Goal: Task Accomplishment & Management: Use online tool/utility

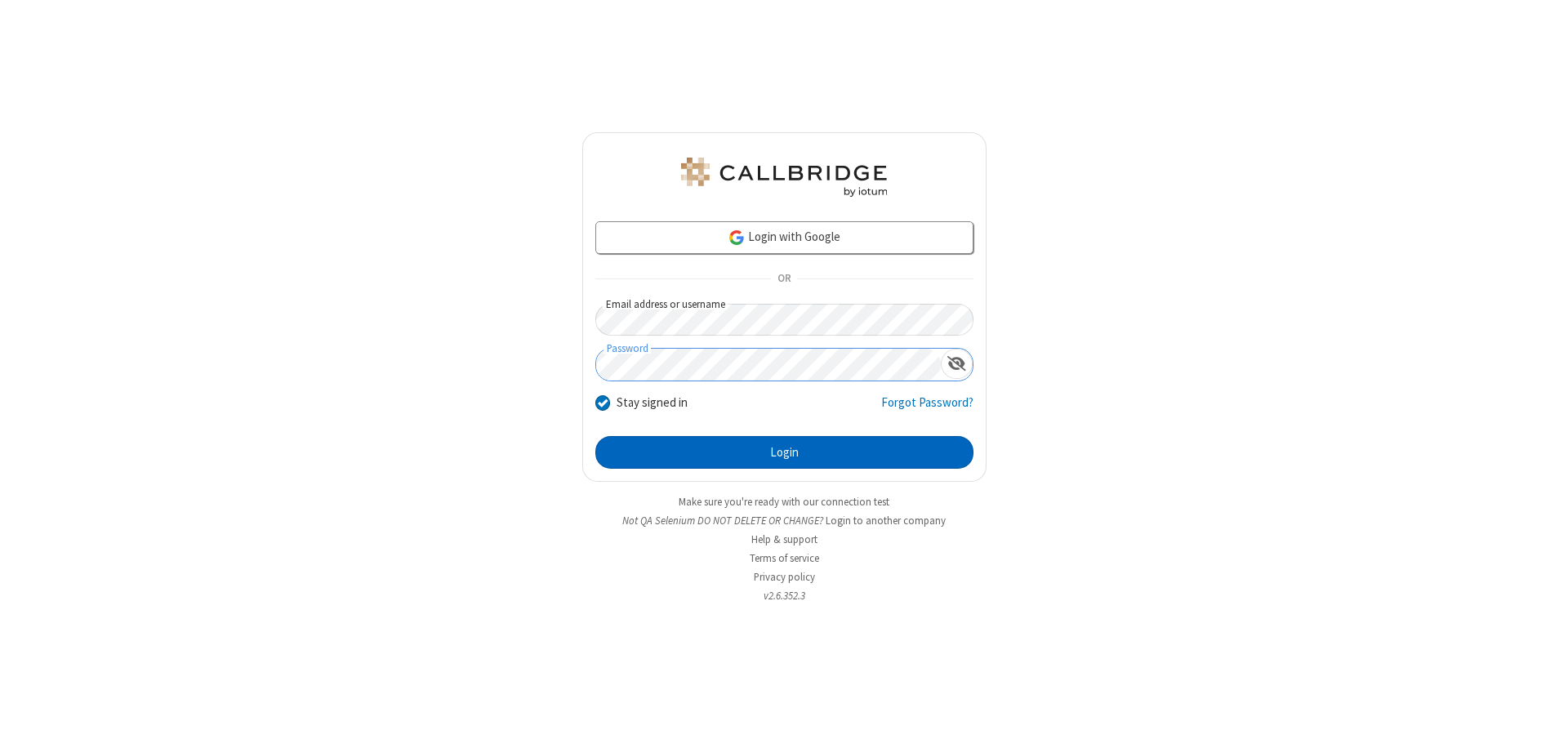
click at [784, 453] on button "Login" at bounding box center [784, 452] width 378 height 32
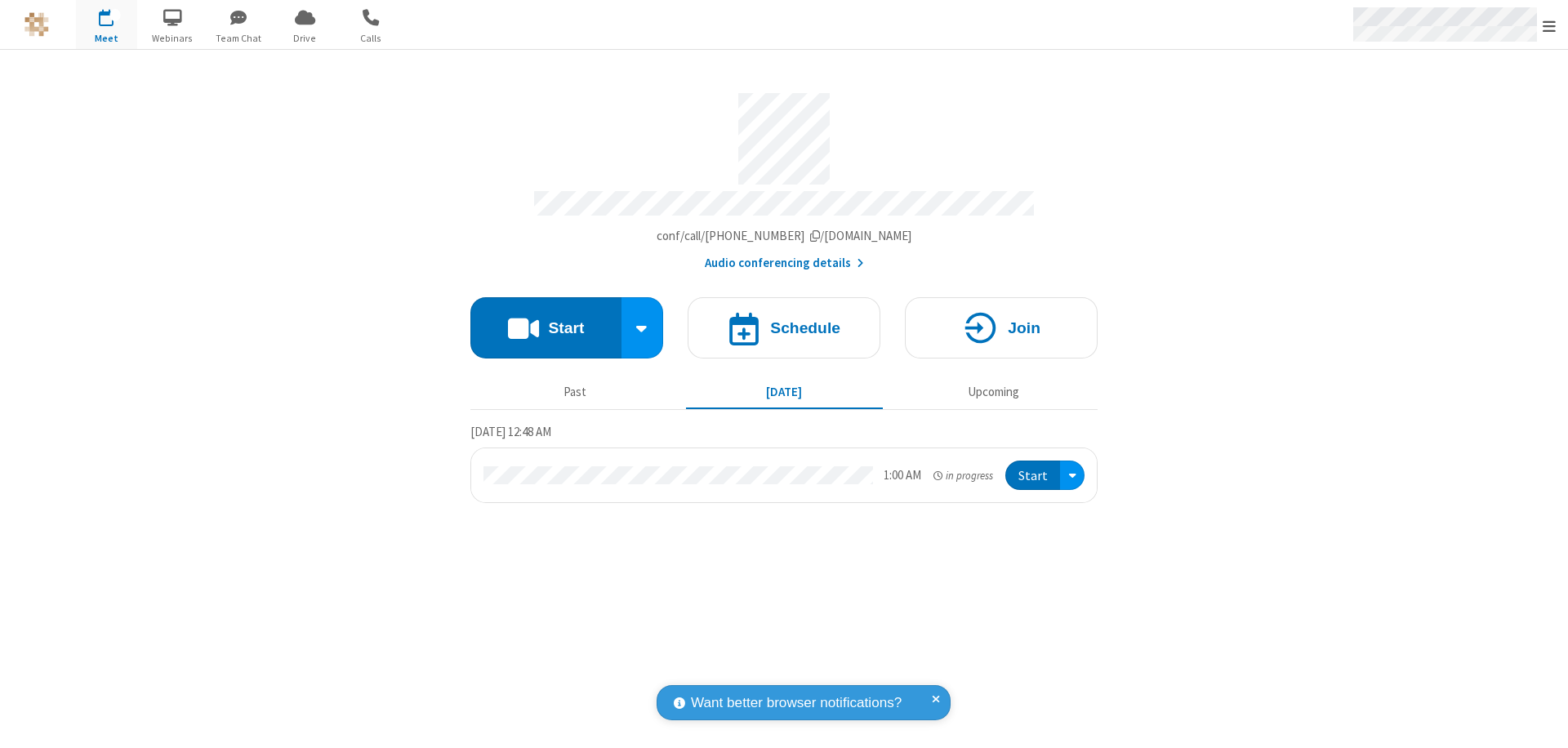
click at [1549, 26] on span "Open menu" at bounding box center [1549, 26] width 13 height 16
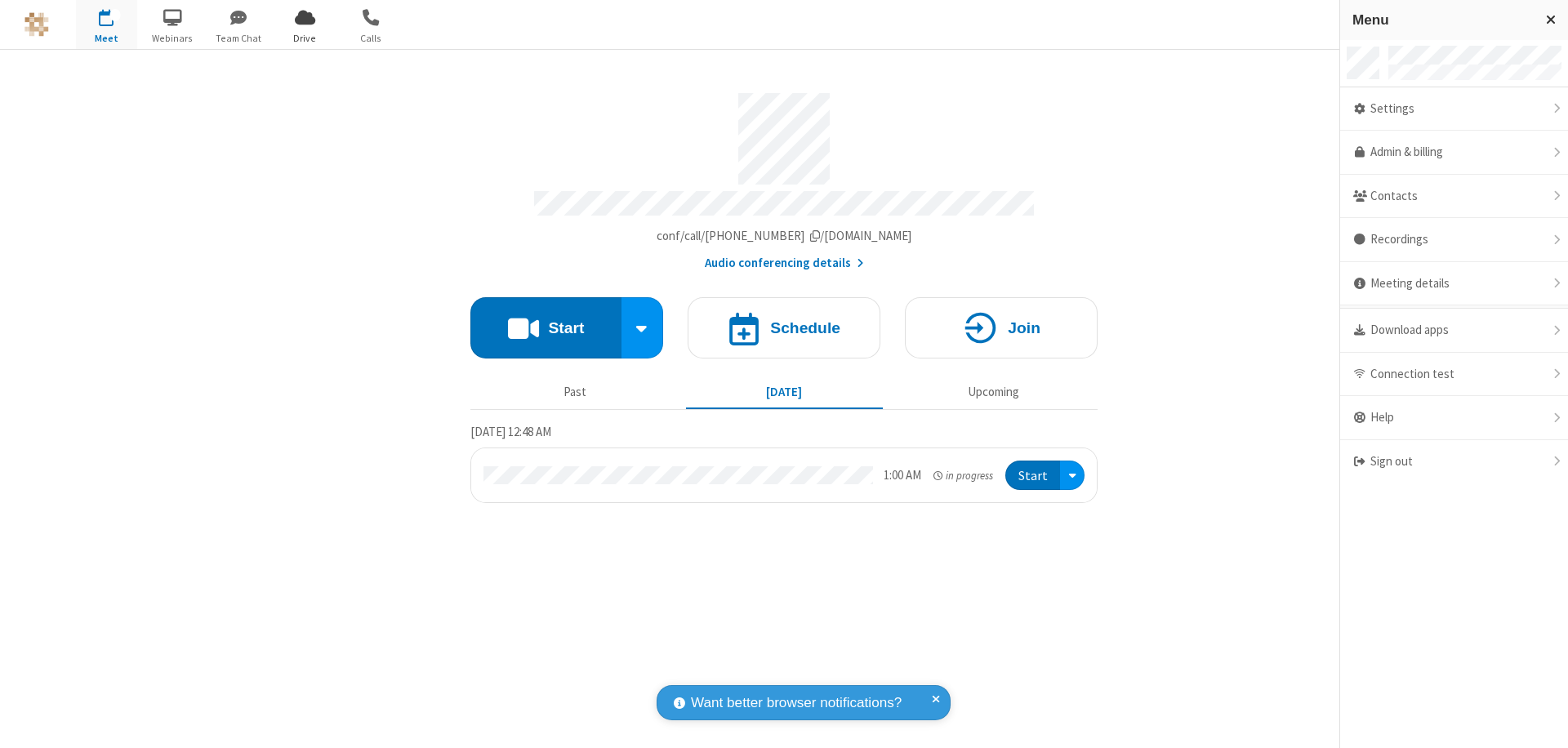
click at [305, 37] on span "Drive" at bounding box center [305, 38] width 61 height 14
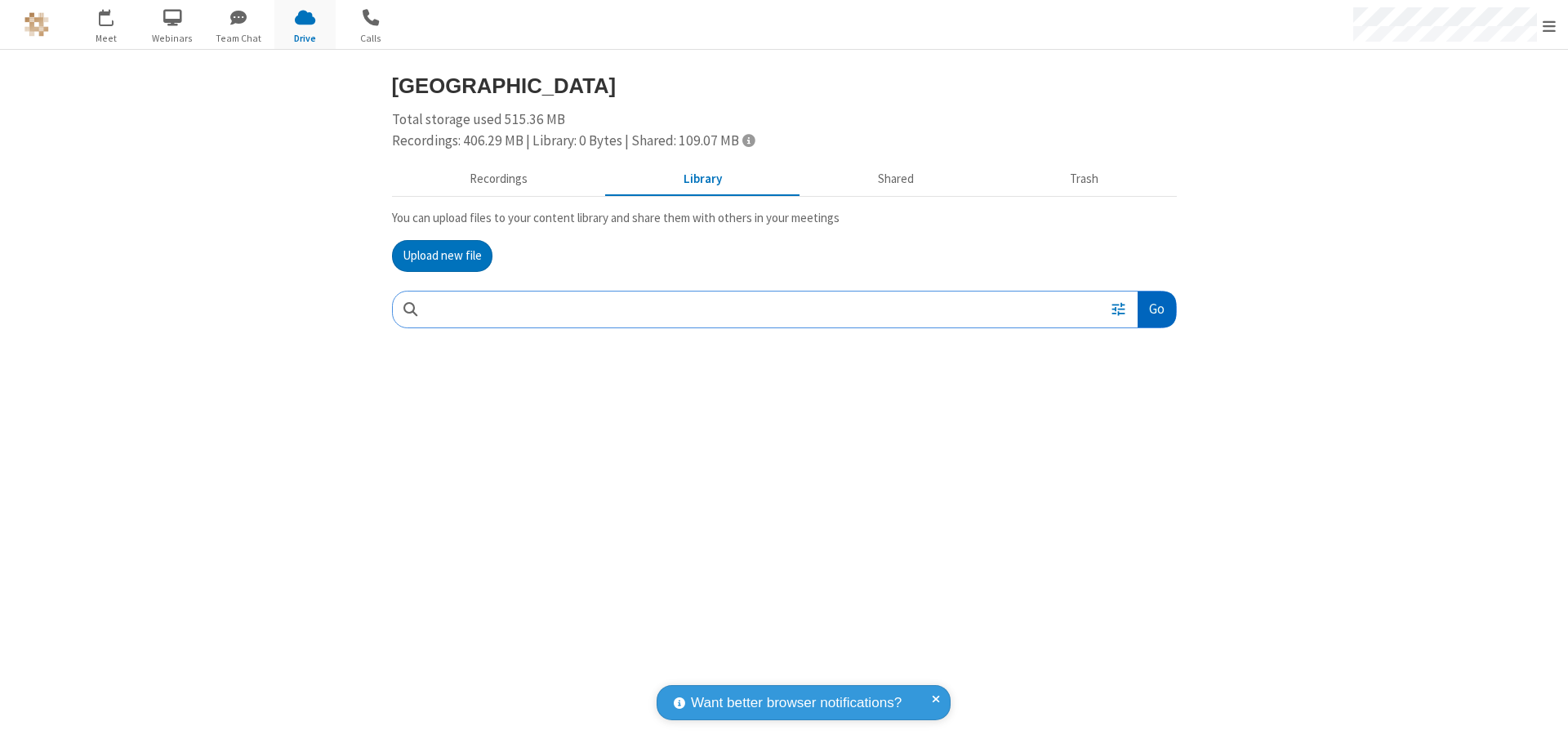
click at [1155, 309] on button "Go" at bounding box center [1155, 310] width 37 height 37
click at [441, 255] on button "Upload new file" at bounding box center [441, 256] width 100 height 32
